Goal: Information Seeking & Learning: Find specific fact

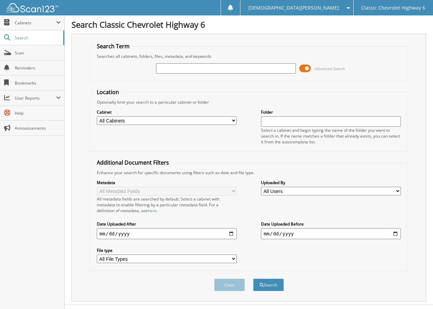
click at [209, 68] on input "text" at bounding box center [226, 68] width 140 height 10
type input "STAN241025"
click at [253, 278] on button "Search" at bounding box center [268, 284] width 31 height 13
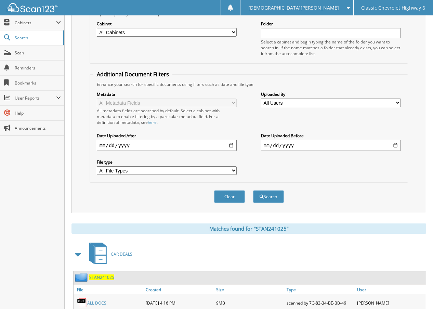
scroll to position [137, 0]
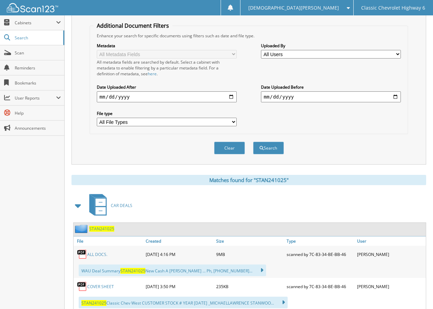
click at [97, 253] on link "ALL DOCS." at bounding box center [97, 254] width 20 height 6
